Goal: Find specific page/section: Find specific page/section

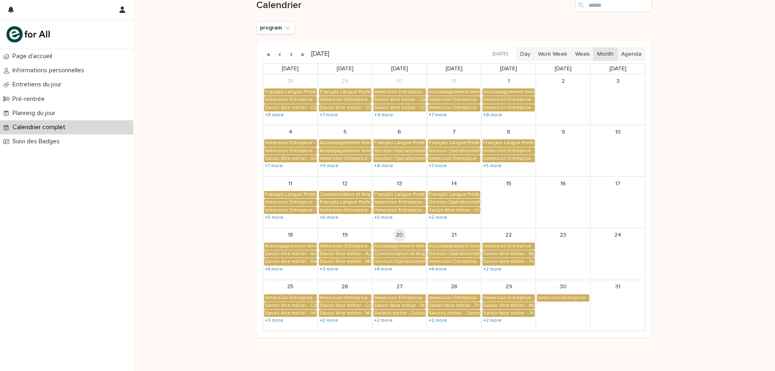
scroll to position [88, 0]
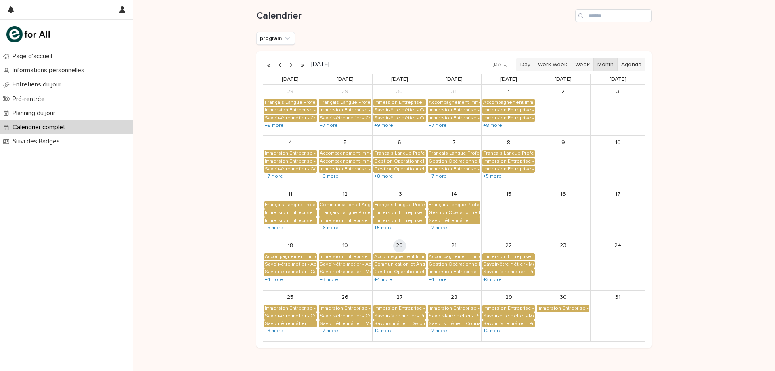
click at [373, 39] on div "program" at bounding box center [453, 38] width 395 height 13
drag, startPoint x: 253, startPoint y: 19, endPoint x: 312, endPoint y: 14, distance: 59.1
click at [312, 14] on div "Loading... Saving… Loading... Saving… Calendrier program [DATE] [DATE] Day Work…" at bounding box center [453, 180] width 403 height 375
click at [307, 17] on h1 "Calendrier" at bounding box center [414, 16] width 316 height 12
drag, startPoint x: 251, startPoint y: 8, endPoint x: 304, endPoint y: 21, distance: 55.1
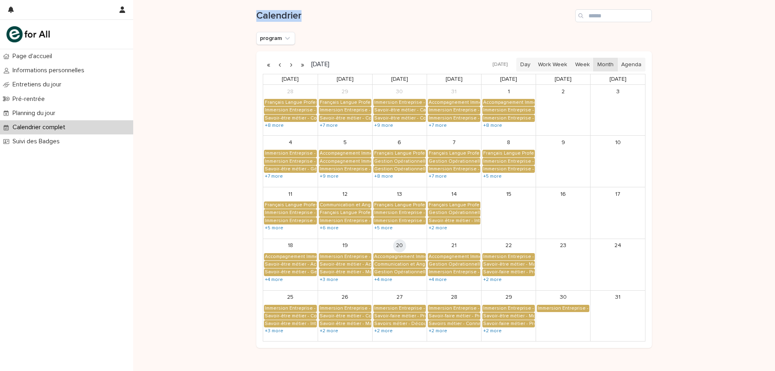
click at [304, 21] on div "Loading... Saving… Loading... Saving… Calendrier program [DATE] [DATE] Day Work…" at bounding box center [453, 180] width 403 height 375
click at [304, 21] on h1 "Calendrier" at bounding box center [414, 16] width 316 height 12
drag, startPoint x: 304, startPoint y: 21, endPoint x: 259, endPoint y: 19, distance: 44.8
click at [260, 19] on h1 "Calendrier" at bounding box center [414, 16] width 316 height 12
click at [259, 20] on h1 "Calendrier" at bounding box center [414, 16] width 316 height 12
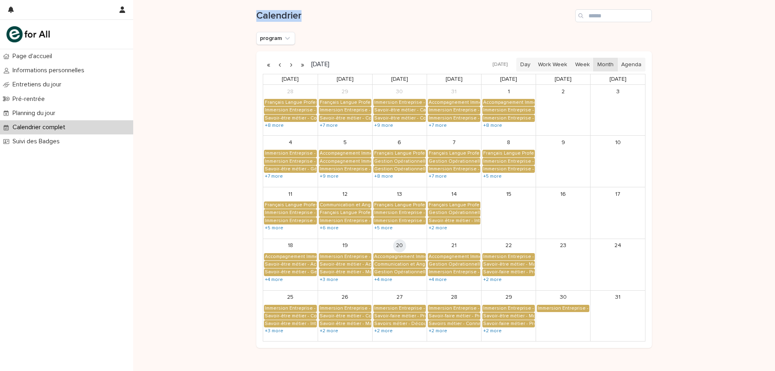
click at [259, 19] on h1 "Calendrier" at bounding box center [414, 16] width 316 height 12
click at [259, 16] on h1 "Calendrier" at bounding box center [414, 16] width 316 height 12
drag, startPoint x: 230, startPoint y: 10, endPoint x: 311, endPoint y: 20, distance: 81.7
click at [311, 20] on div "Loading... Saving… Loading... Saving… Calendrier program [DATE] [DATE] Day Work…" at bounding box center [454, 190] width 642 height 395
click at [311, 20] on h1 "Calendrier" at bounding box center [414, 16] width 316 height 12
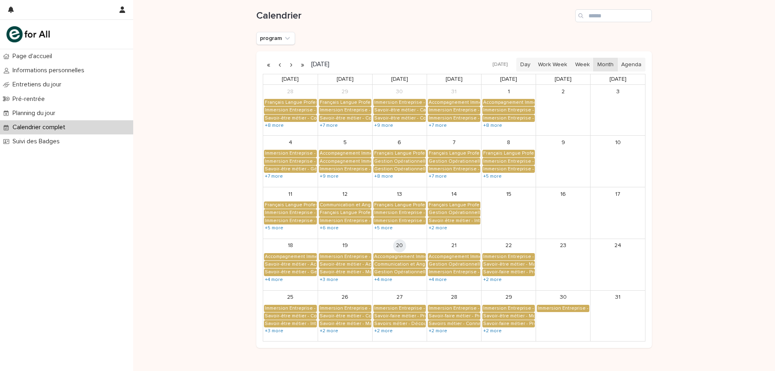
click at [335, 46] on div "Calendrier program [DATE] [DATE] Day Work Week Week Month Agenda [DATE] [DATE] …" at bounding box center [453, 170] width 395 height 355
drag, startPoint x: 252, startPoint y: 15, endPoint x: 304, endPoint y: 18, distance: 51.8
click at [304, 18] on div "Loading... Saving… Loading... Saving… Calendrier program [DATE] [DATE] Day Work…" at bounding box center [453, 180] width 403 height 375
click at [304, 18] on h1 "Calendrier" at bounding box center [414, 16] width 316 height 12
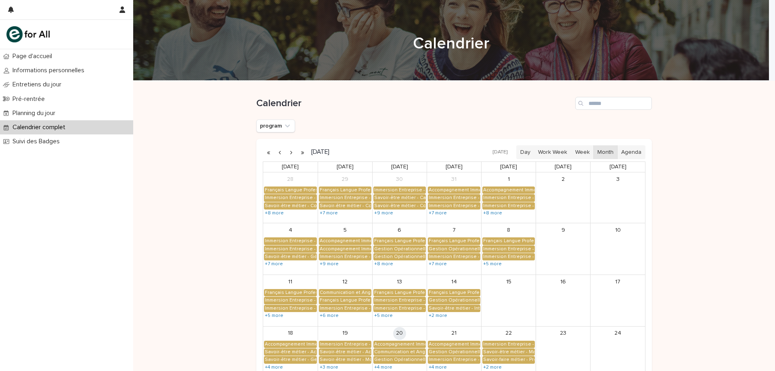
scroll to position [128, 0]
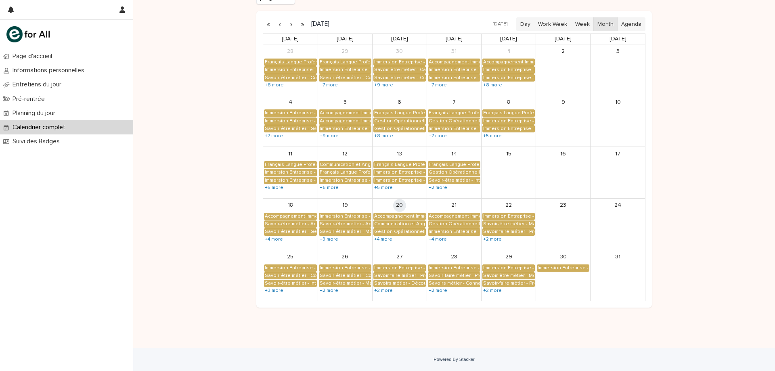
click at [755, 140] on div "Loading... Saving… Loading... Saving… Calendrier program [DATE] [DATE] Day Work…" at bounding box center [454, 150] width 642 height 395
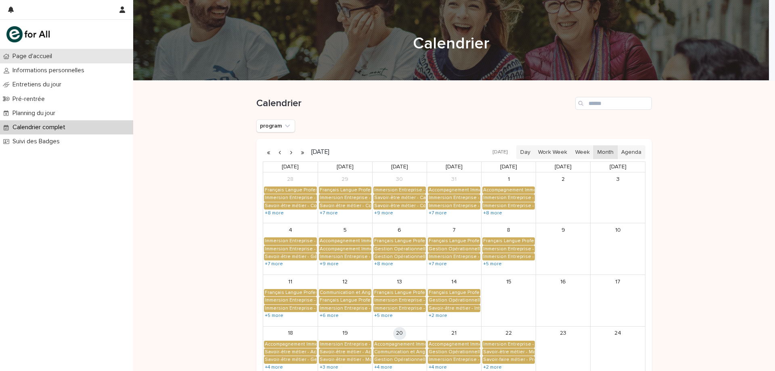
click at [62, 55] on div "Page d'accueil" at bounding box center [66, 56] width 133 height 14
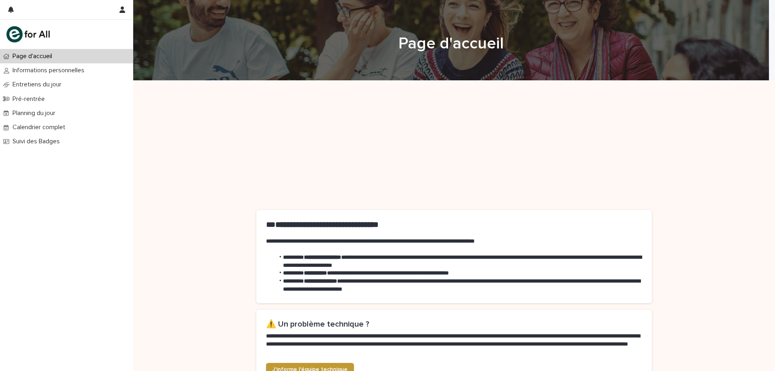
click at [71, 60] on div "Page d'accueil" at bounding box center [66, 56] width 133 height 14
click at [208, 164] on div "**********" at bounding box center [454, 366] width 642 height 571
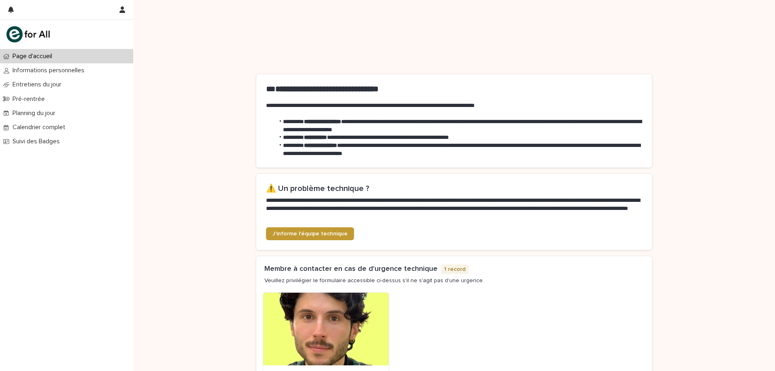
scroll to position [297, 0]
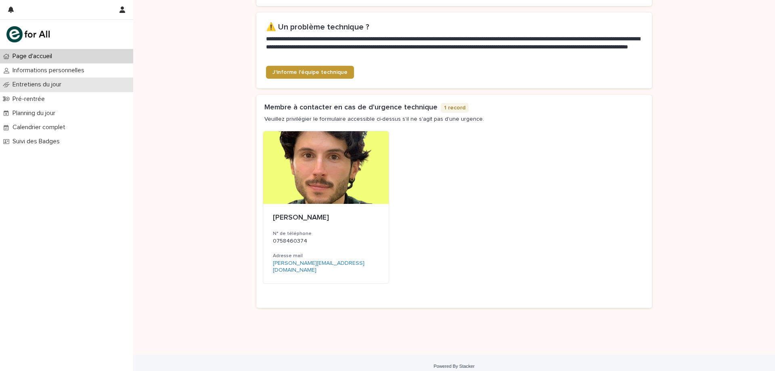
click at [88, 89] on div "Entretiens du jour" at bounding box center [66, 84] width 133 height 14
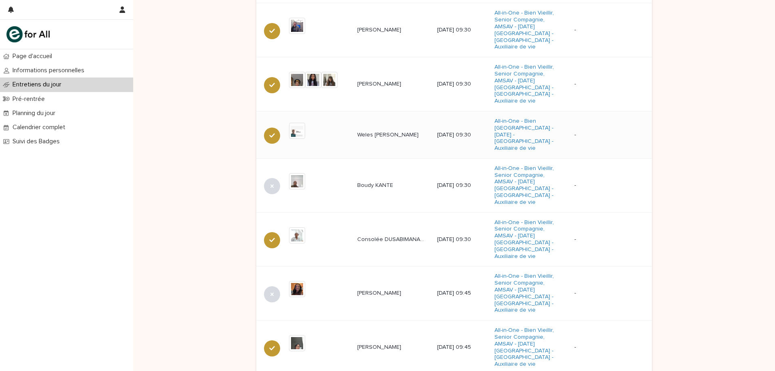
scroll to position [489, 0]
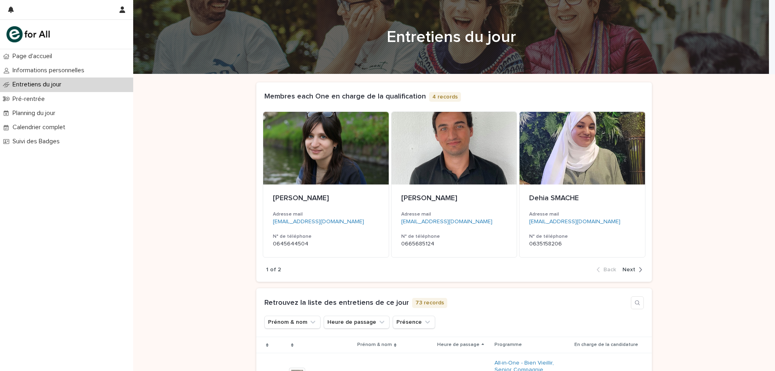
scroll to position [0, 0]
